Goal: Information Seeking & Learning: Learn about a topic

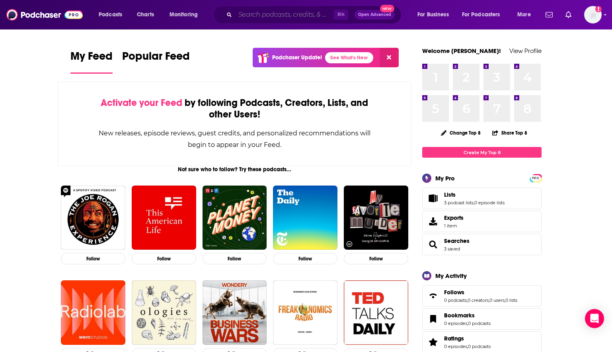
click at [301, 20] on input "Search podcasts, credits, & more..." at bounding box center [284, 14] width 98 height 13
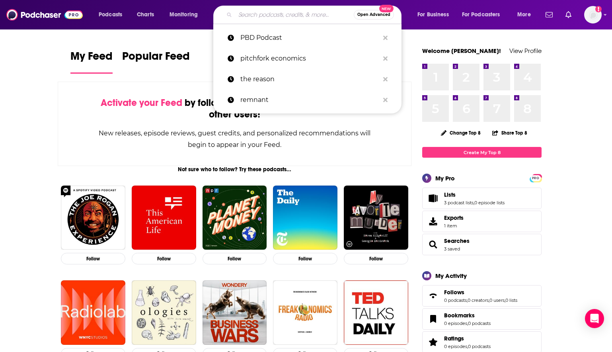
paste input "TJ Note: We haven't heard back from the show, so happy to have you reach out!"
type input "TJ Note: We haven't heard back from the show, so happy to have you reach out!"
type input "w"
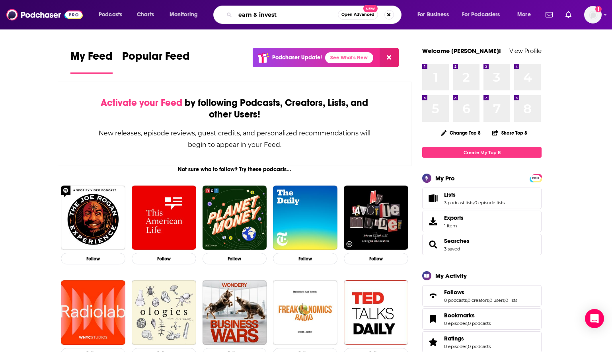
type input "earn & invest"
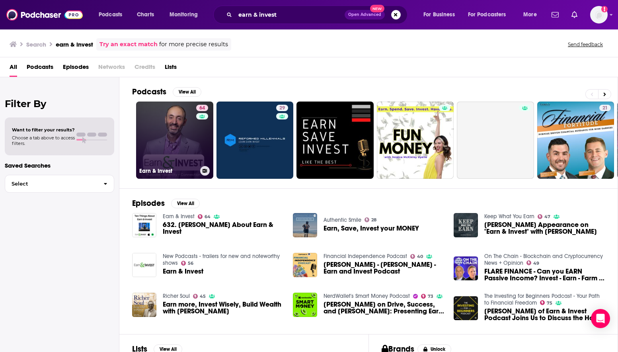
click at [207, 146] on div "64" at bounding box center [203, 135] width 14 height 61
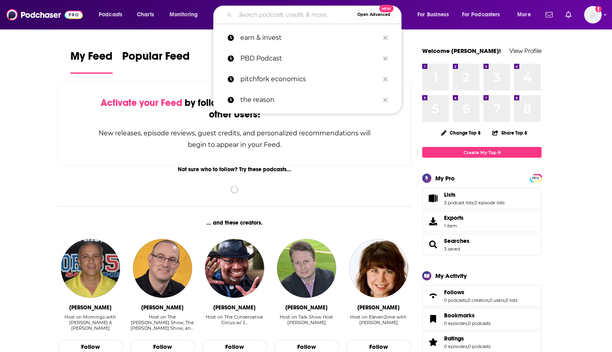
click at [253, 17] on input "Search podcasts, credits, & more..." at bounding box center [294, 14] width 119 height 13
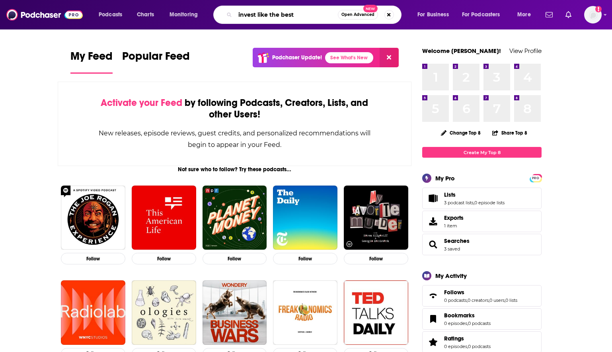
type input "invest like the best"
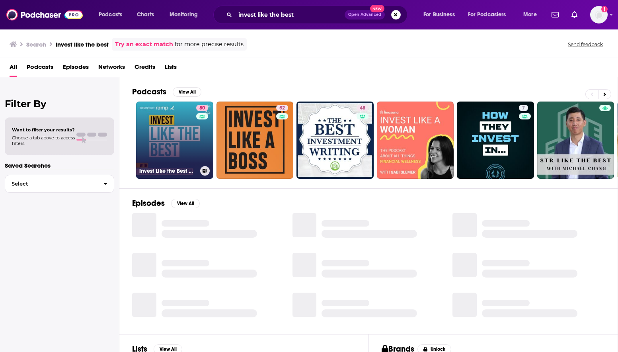
click at [184, 137] on link "80 Invest Like the Best with [PERSON_NAME]" at bounding box center [174, 139] width 77 height 77
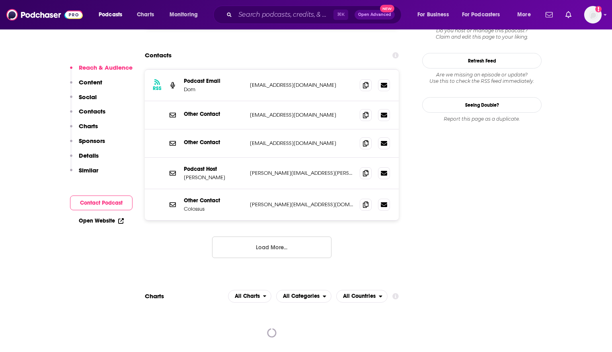
scroll to position [714, 0]
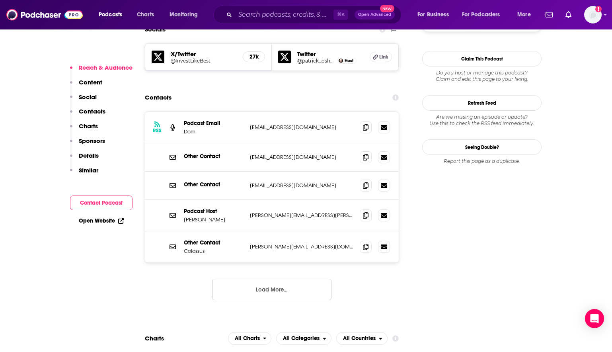
click at [277, 279] on button "Load More..." at bounding box center [271, 289] width 119 height 21
